Goal: Communication & Community: Answer question/provide support

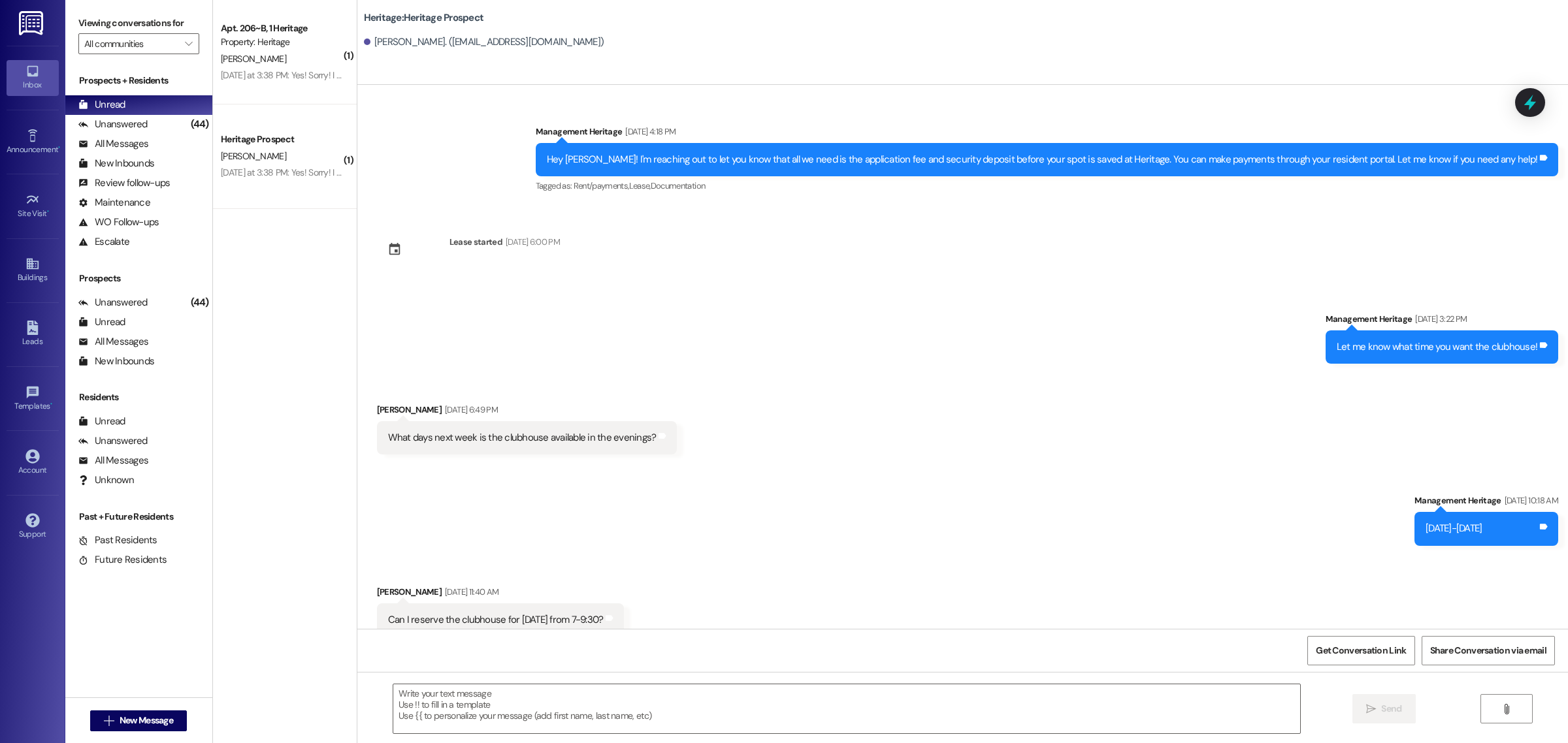
scroll to position [4223, 0]
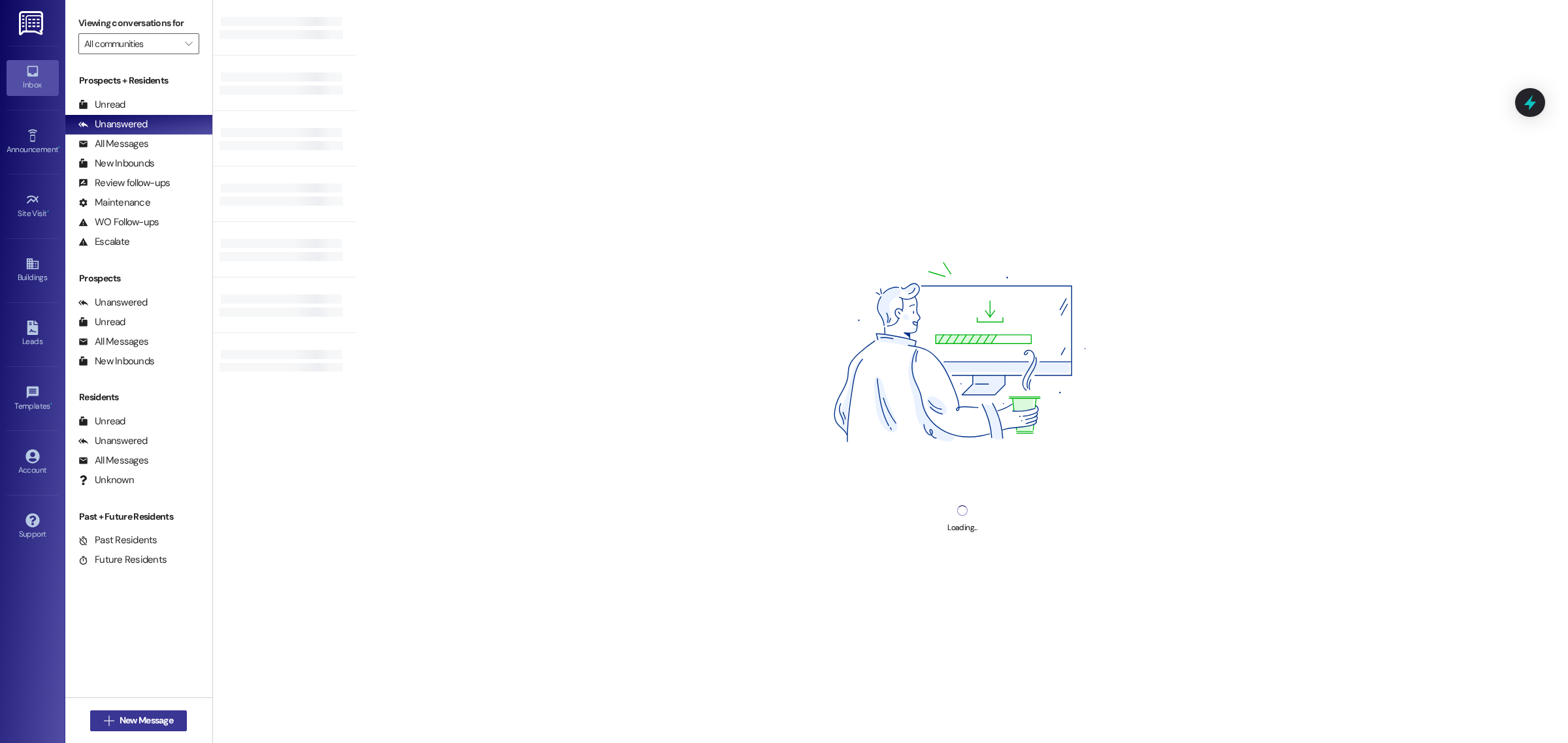
click at [119, 719] on span "New Message" at bounding box center [146, 720] width 54 height 13
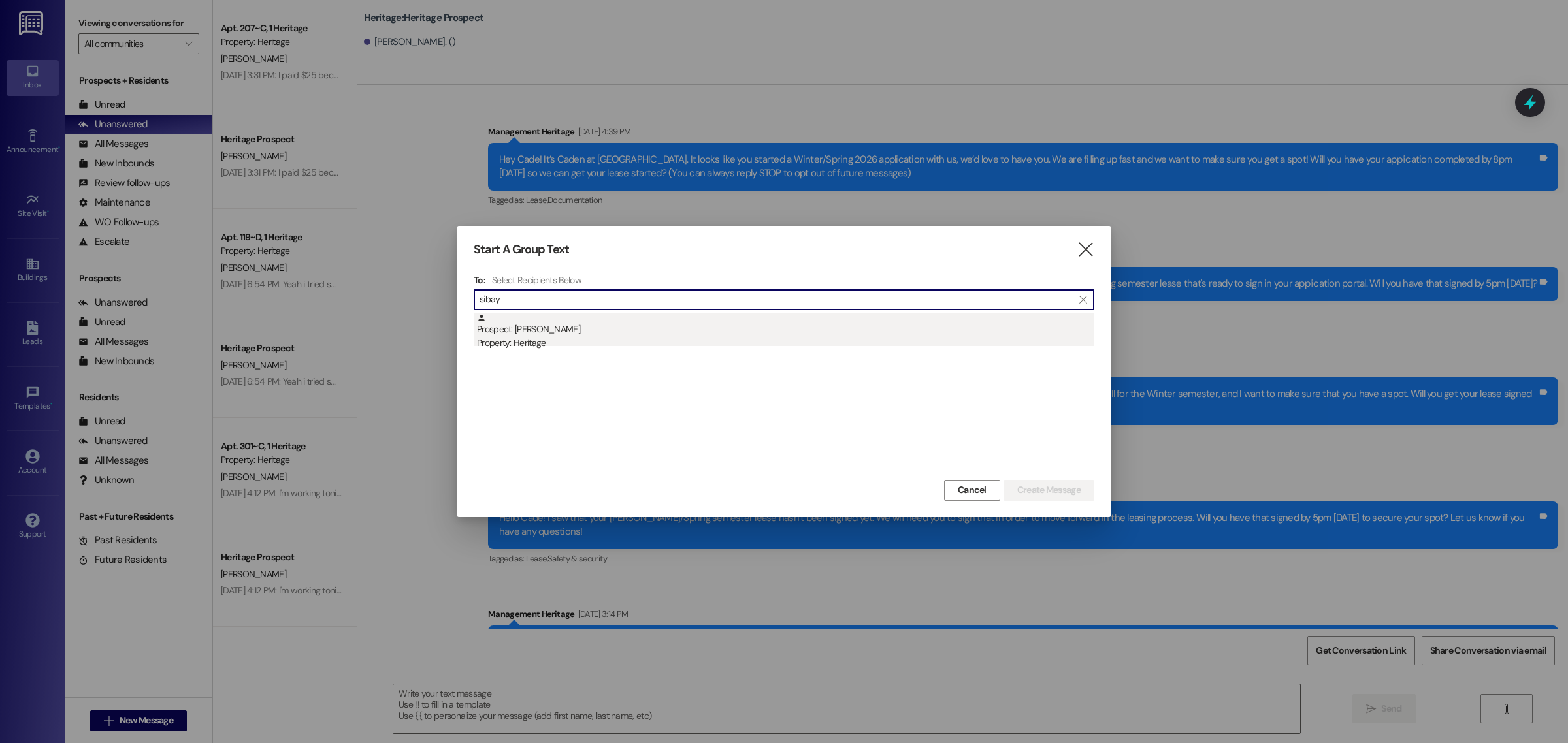
type input "sibay"
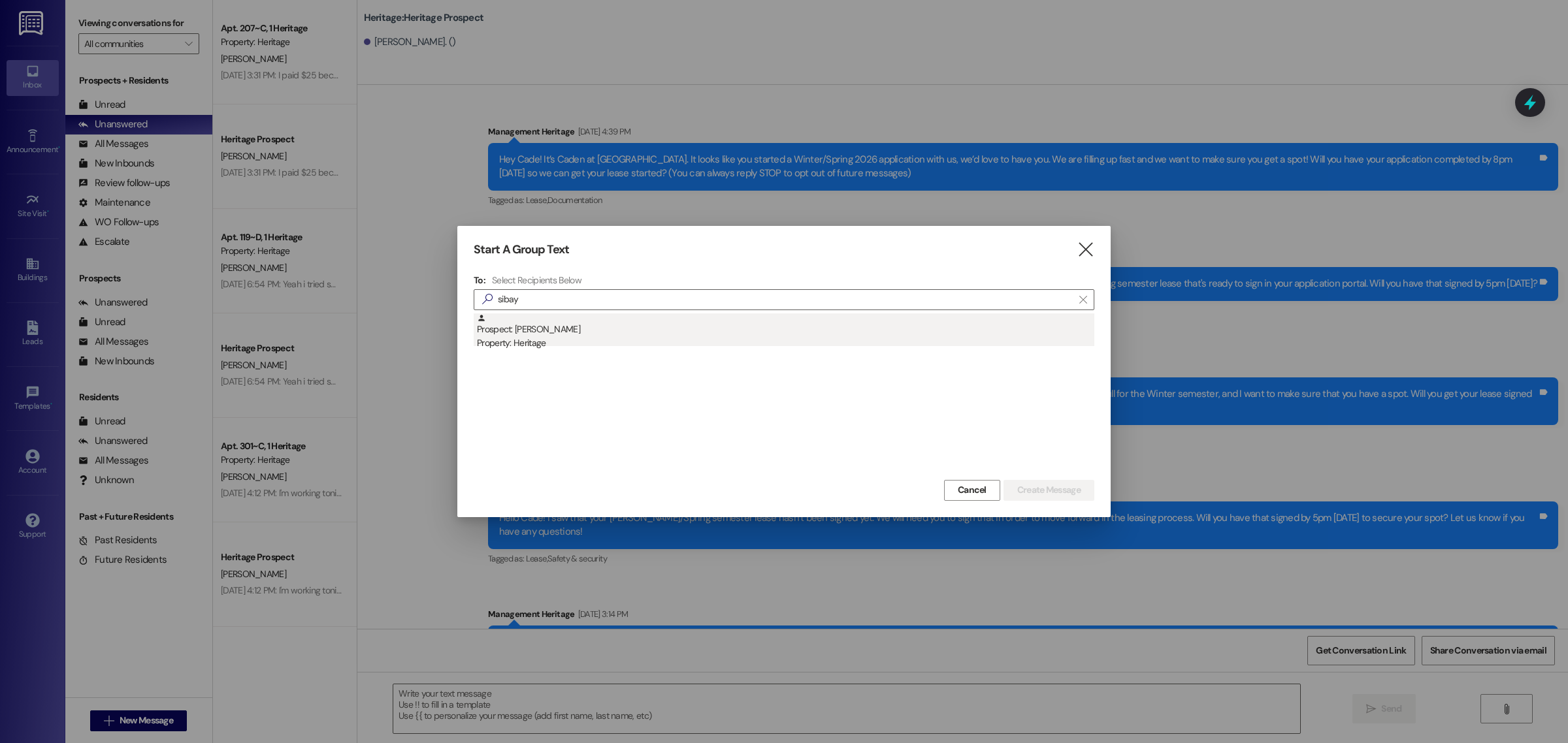
click at [521, 323] on div "Prospect: Sibayo Ntshalintshali Property: Heritage" at bounding box center [785, 332] width 617 height 37
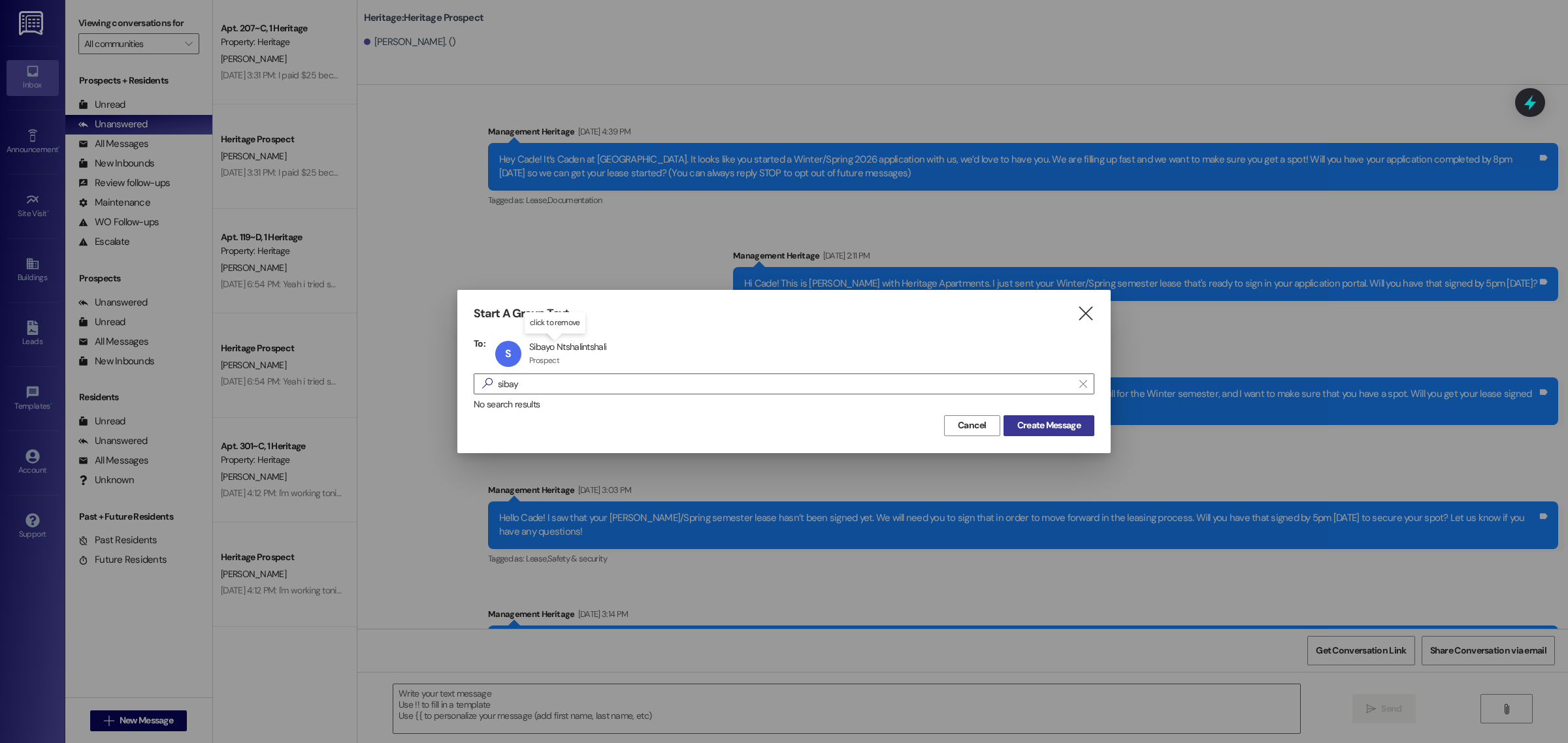
click at [1043, 425] on span "Create Message" at bounding box center [1048, 426] width 64 height 13
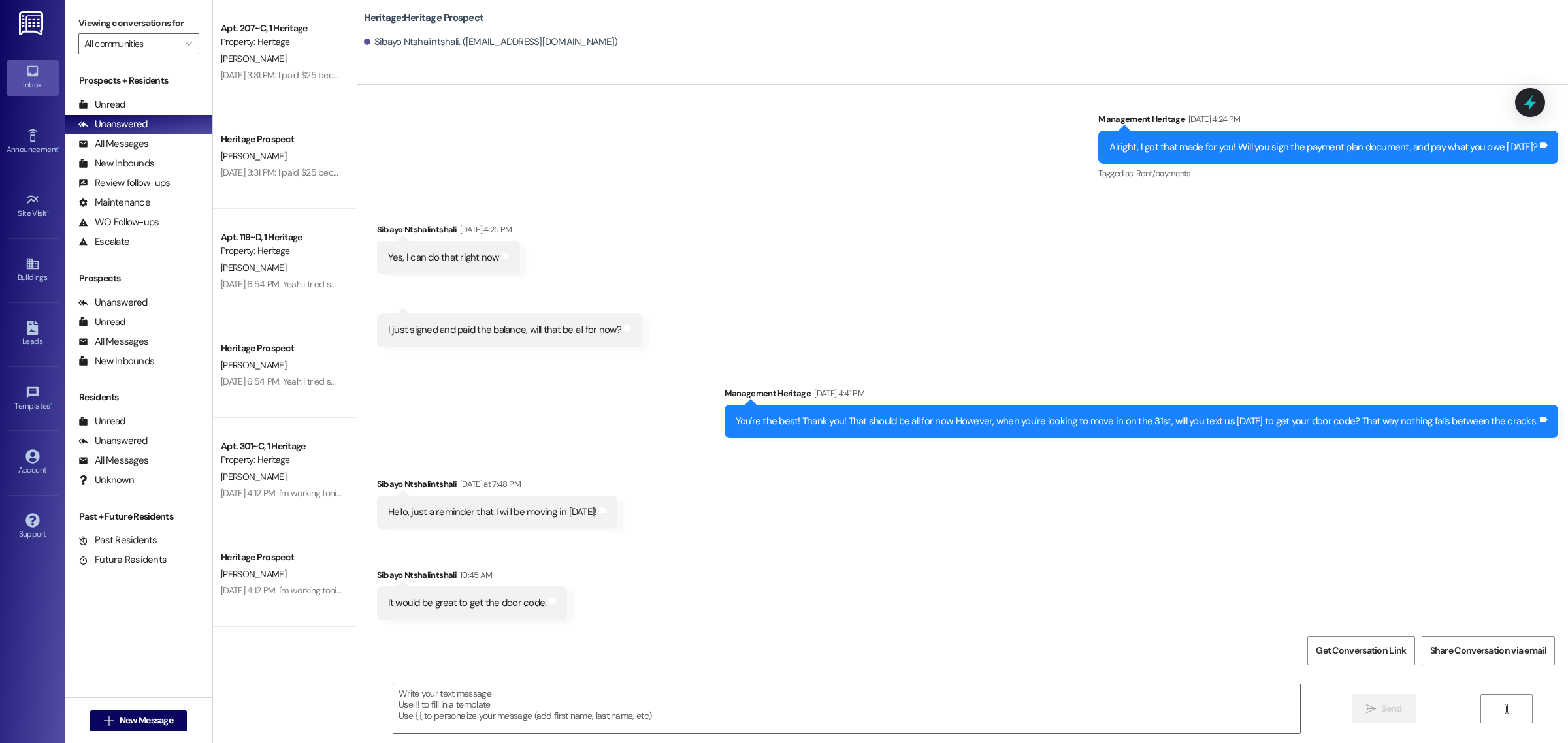
scroll to position [2484, 0]
click at [492, 712] on textarea at bounding box center [847, 709] width 907 height 49
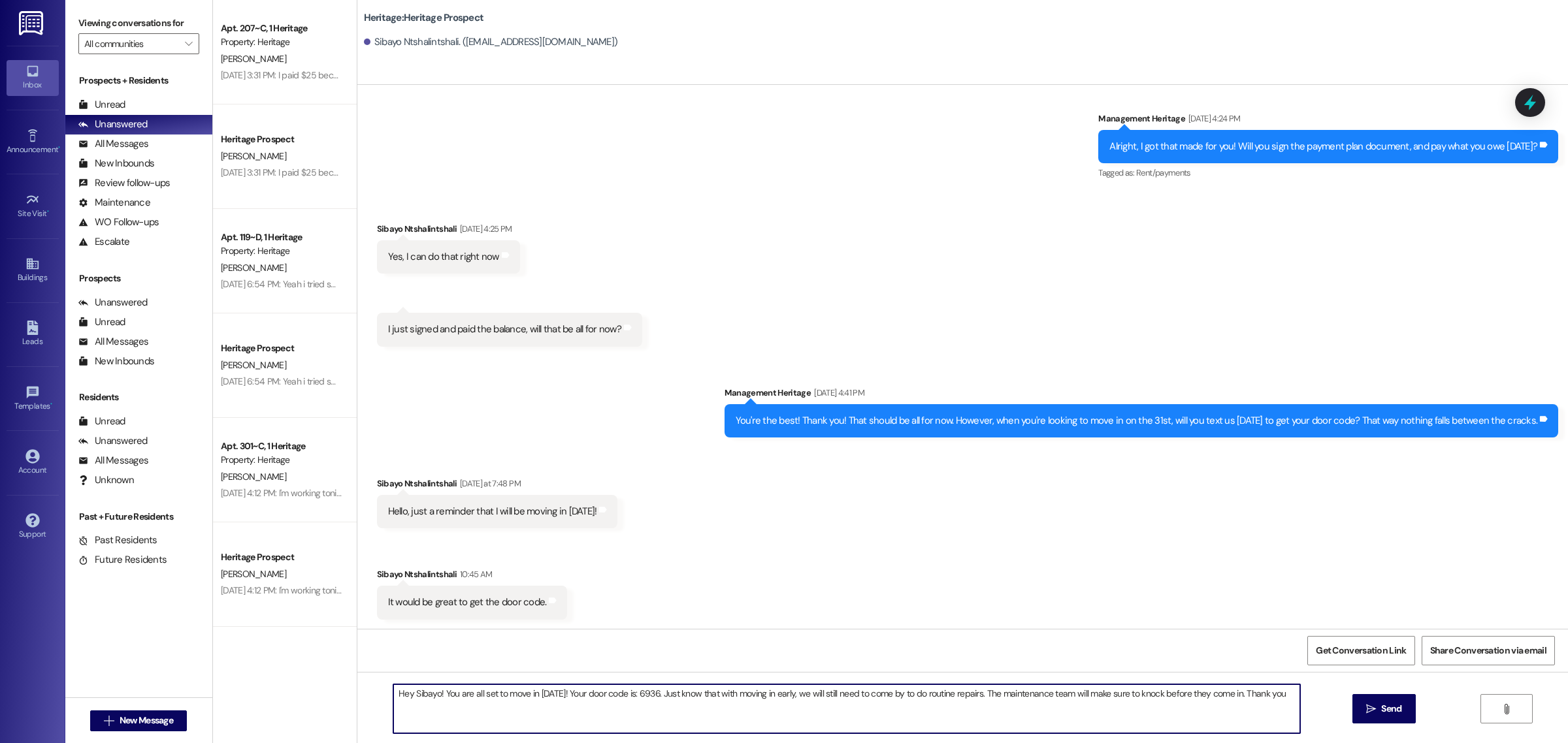
type textarea "Hey Sibayo! You are all set to move in on Sunday! Your door code is: 6936. Just…"
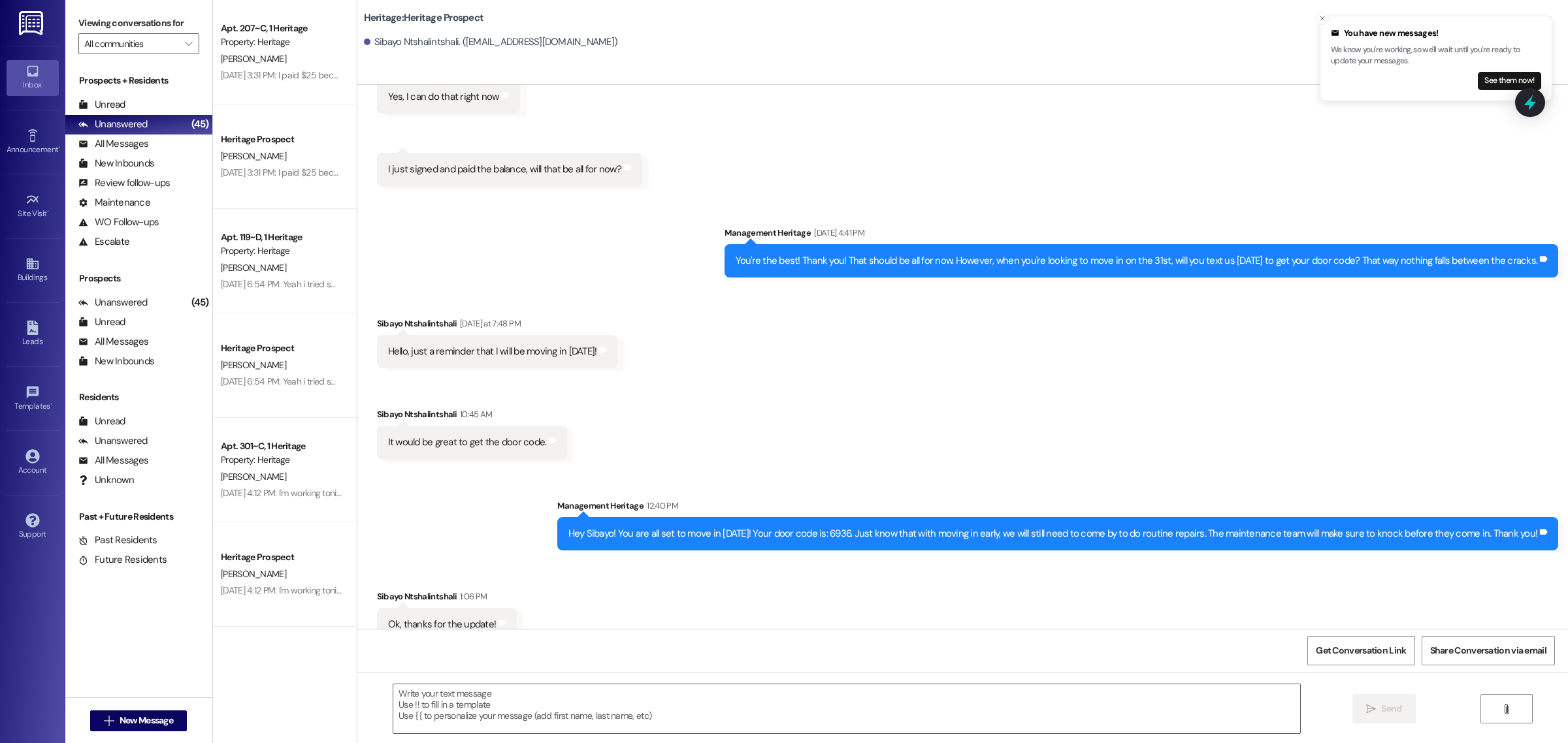
scroll to position [2666, 0]
